Goal: Check status: Check status

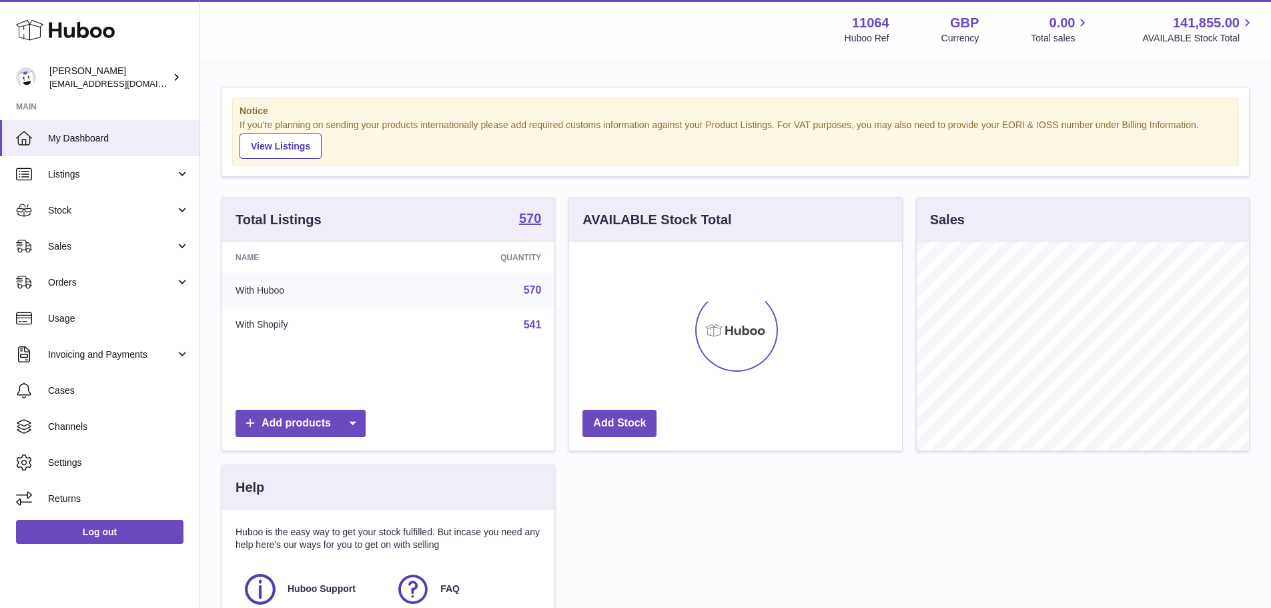
scroll to position [208, 333]
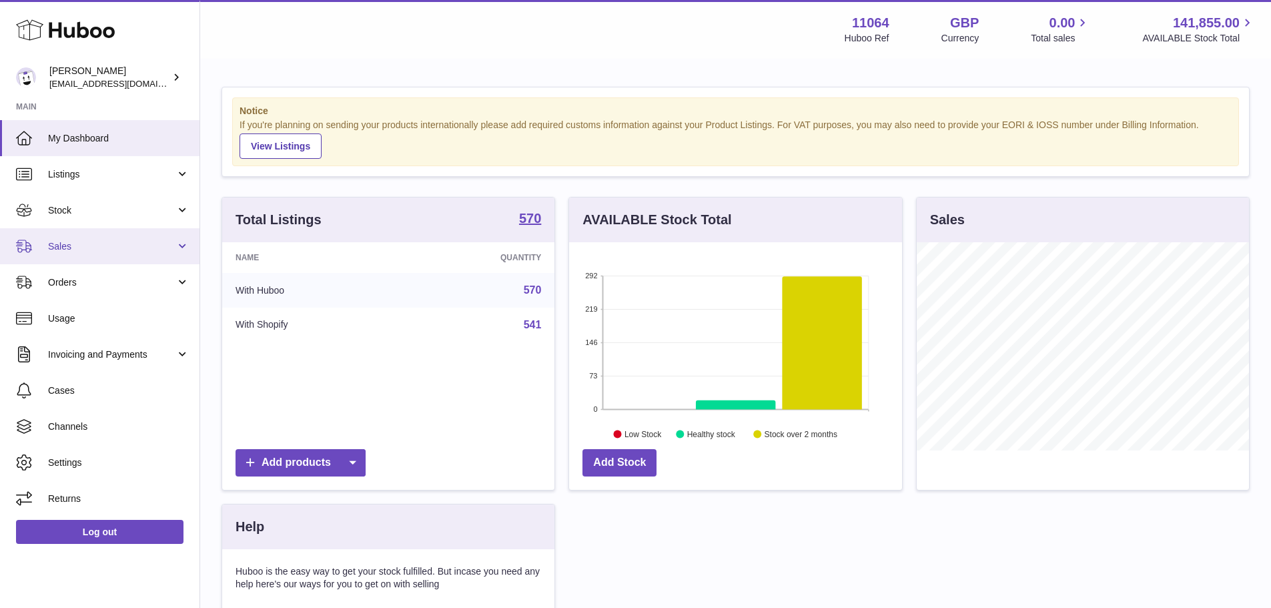
click at [118, 235] on link "Sales" at bounding box center [99, 246] width 199 height 36
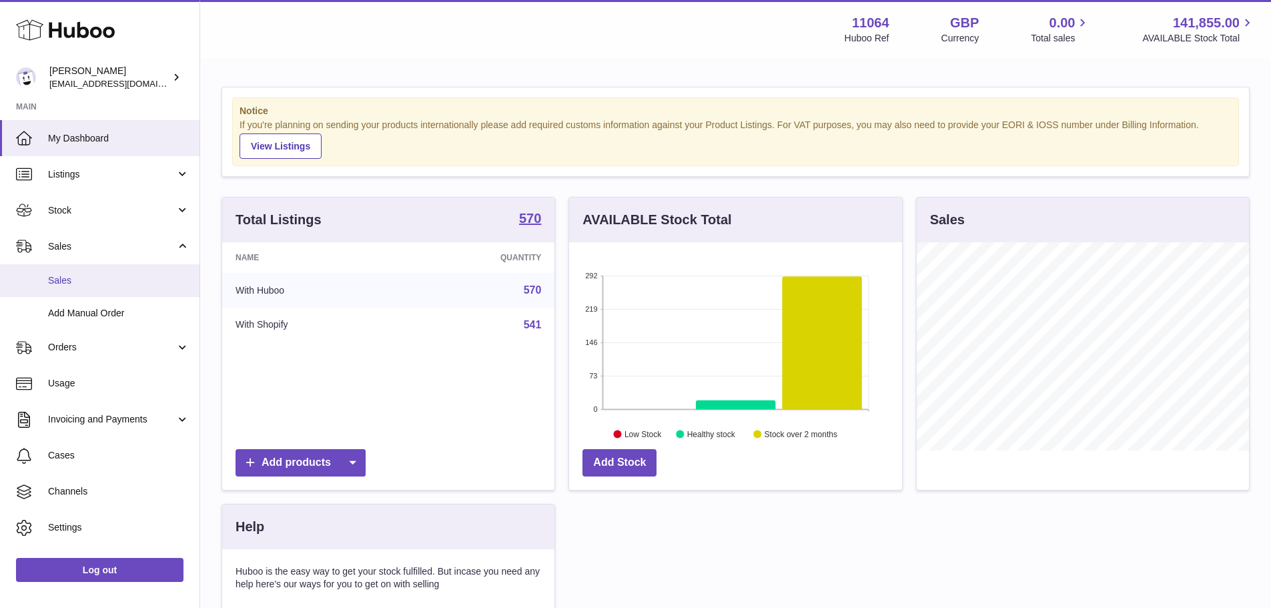
click at [89, 289] on link "Sales" at bounding box center [99, 280] width 199 height 33
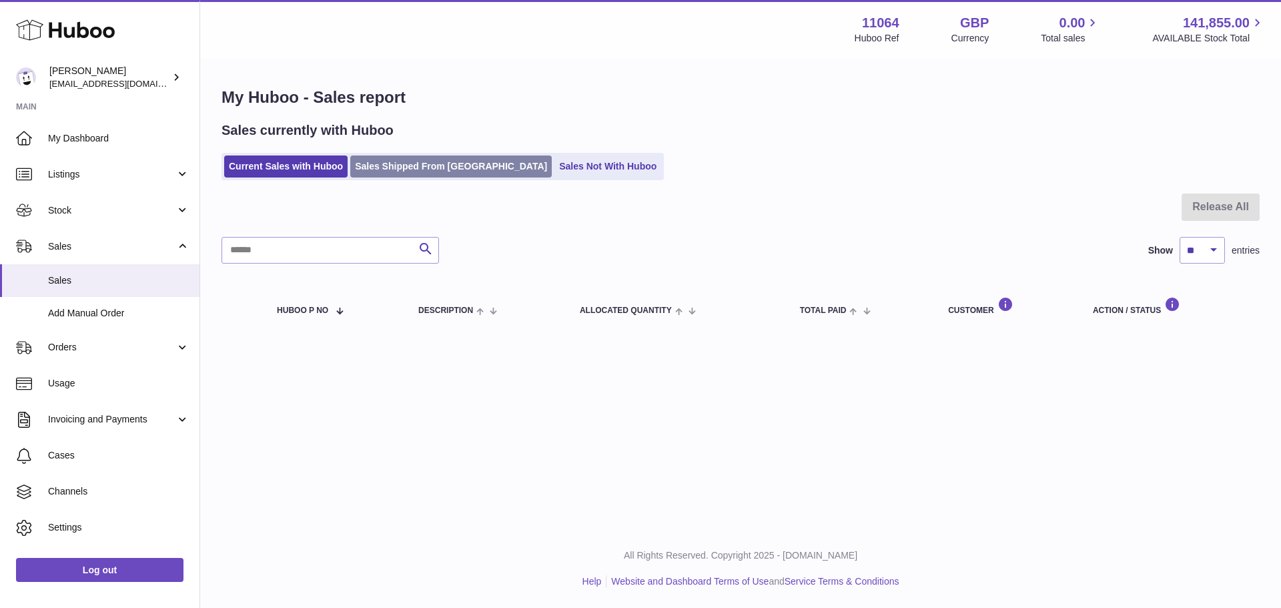
click at [389, 165] on link "Sales Shipped From [GEOGRAPHIC_DATA]" at bounding box center [450, 166] width 201 height 22
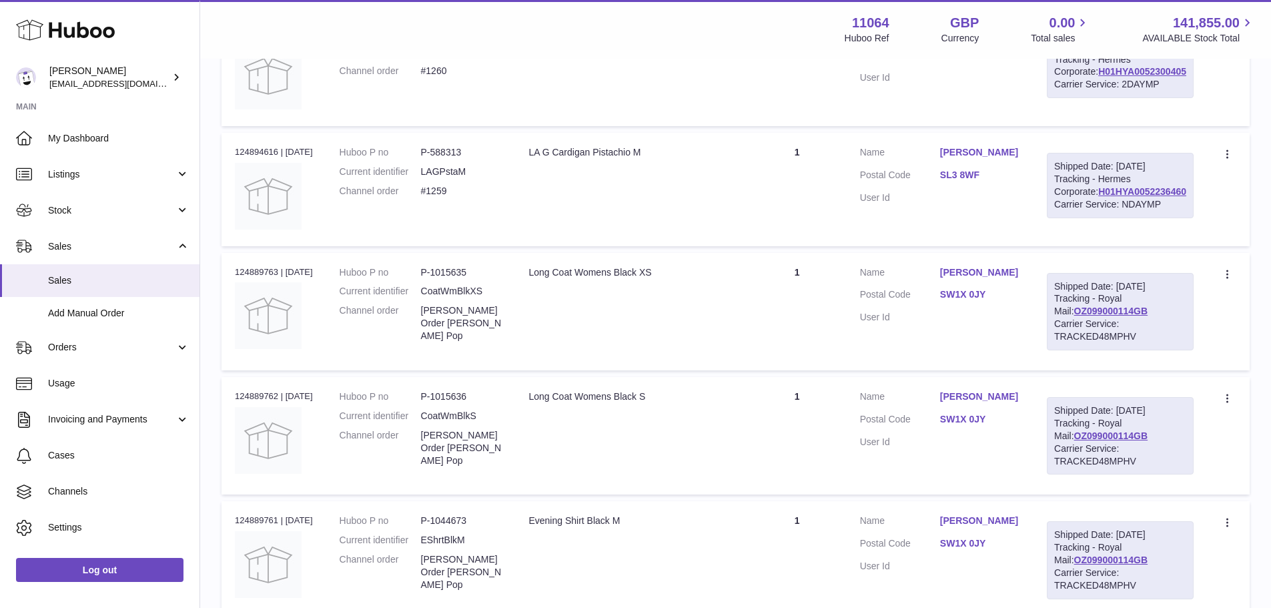
scroll to position [333, 0]
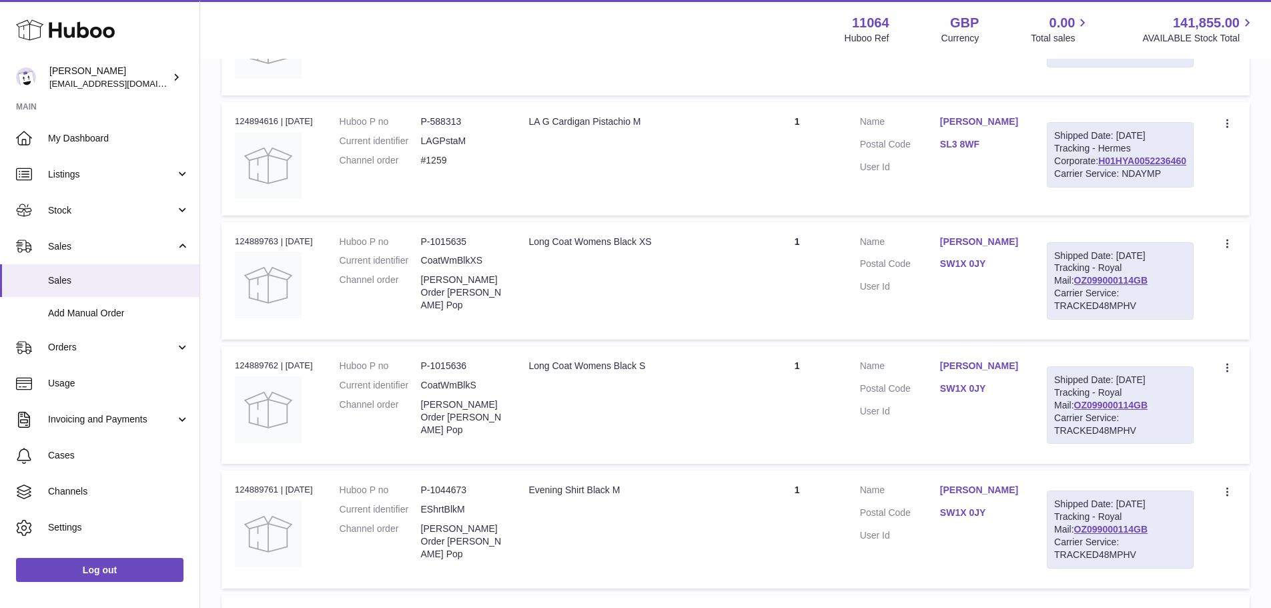
drag, startPoint x: 834, startPoint y: 325, endPoint x: 807, endPoint y: 348, distance: 35.0
click at [834, 325] on td "Quantity 1" at bounding box center [796, 280] width 99 height 117
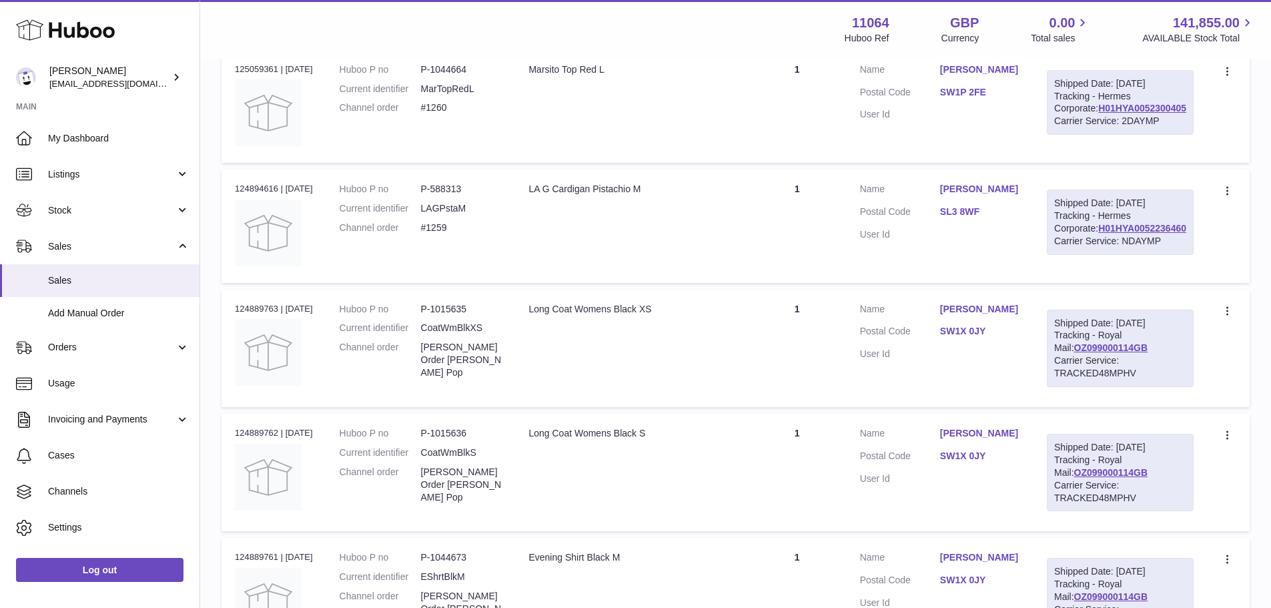
scroll to position [267, 0]
drag, startPoint x: 972, startPoint y: 398, endPoint x: 1017, endPoint y: 398, distance: 45.4
click at [1017, 340] on dd "SW1X 0JY" at bounding box center [980, 332] width 80 height 16
copy link "SW1X 0JY"
click at [1116, 352] on link "OZ099000114GB" at bounding box center [1111, 346] width 74 height 11
